Goal: Task Accomplishment & Management: Complete application form

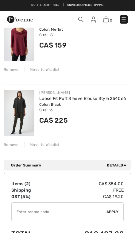
scroll to position [77, 0]
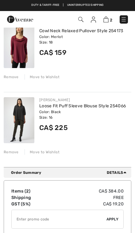
click at [8, 151] on div "Remove" at bounding box center [11, 152] width 15 height 6
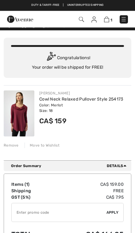
scroll to position [0, 0]
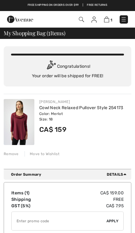
click at [19, 125] on img at bounding box center [19, 122] width 31 height 46
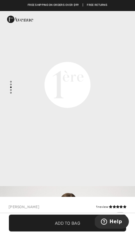
scroll to position [10, 0]
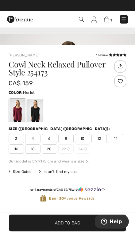
click at [16, 145] on span "16" at bounding box center [16, 148] width 15 height 9
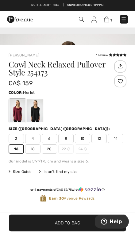
scroll to position [161, 0]
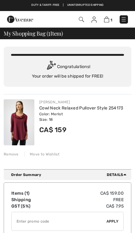
click at [46, 110] on link "Cowl Neck Relaxed Pullover Style 254173" at bounding box center [81, 107] width 84 height 5
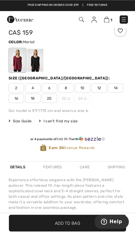
scroll to position [211, 0]
click at [13, 98] on span "16" at bounding box center [16, 98] width 15 height 9
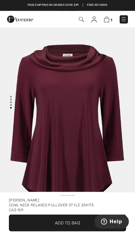
scroll to position [0, 0]
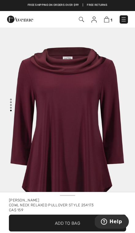
click at [74, 223] on span "Add to Bag" at bounding box center [67, 222] width 25 height 6
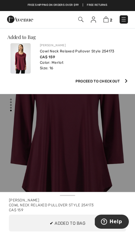
click at [107, 20] on img at bounding box center [105, 20] width 5 height 6
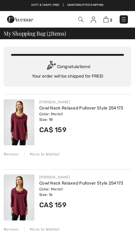
click at [13, 155] on div "Remove" at bounding box center [11, 154] width 15 height 6
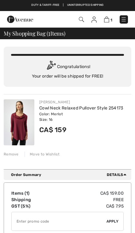
click at [11, 19] on img at bounding box center [20, 19] width 26 height 7
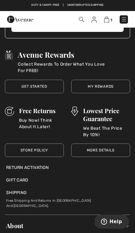
scroll to position [3084, 0]
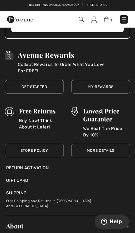
click at [26, 164] on div "Return Activation" at bounding box center [67, 167] width 122 height 6
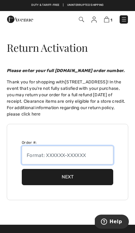
click at [32, 158] on input "text" at bounding box center [67, 155] width 91 height 18
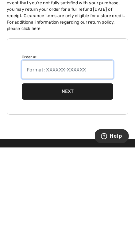
scroll to position [85, 0]
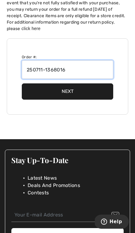
type input "250711-1368016"
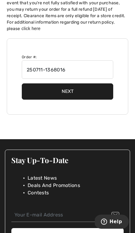
click at [41, 94] on button "Next" at bounding box center [67, 91] width 91 height 16
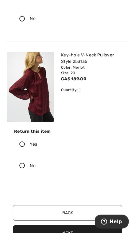
scroll to position [183, 0]
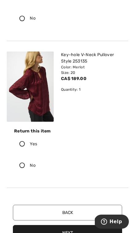
click at [20, 144] on icon at bounding box center [21, 144] width 15 height 6
click at [37, 144] on input "Yes" at bounding box center [39, 143] width 4 height 18
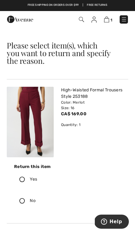
scroll to position [0, 0]
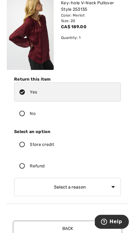
click at [18, 165] on icon at bounding box center [21, 166] width 15 height 6
click at [44, 165] on input "Refund" at bounding box center [46, 165] width 4 height 18
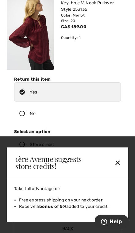
scroll to position [235, 0]
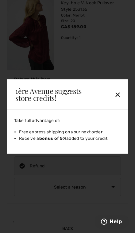
click at [115, 101] on div "✕" at bounding box center [111, 94] width 24 height 13
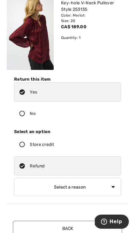
click at [114, 186] on select "Select a reason I received the wrong product or size My order arrived too late …" at bounding box center [67, 186] width 106 height 18
select select "6"
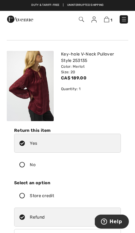
scroll to position [184, 0]
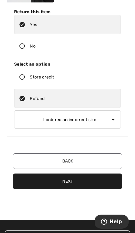
click at [85, 180] on button "Next" at bounding box center [67, 181] width 109 height 16
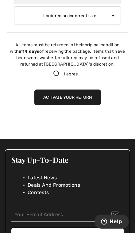
scroll to position [411, 0]
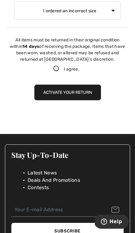
click at [56, 68] on icon at bounding box center [55, 68] width 15 height 6
click at [79, 68] on input "I agree." at bounding box center [81, 68] width 4 height 4
checkbox input "true"
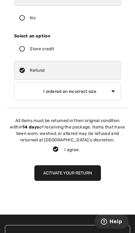
scroll to position [330, 0]
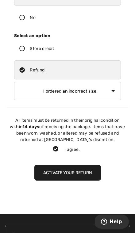
click at [81, 172] on button "Activate your return" at bounding box center [67, 173] width 66 height 16
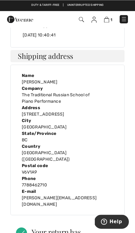
scroll to position [97, 0]
